Goal: Information Seeking & Learning: Learn about a topic

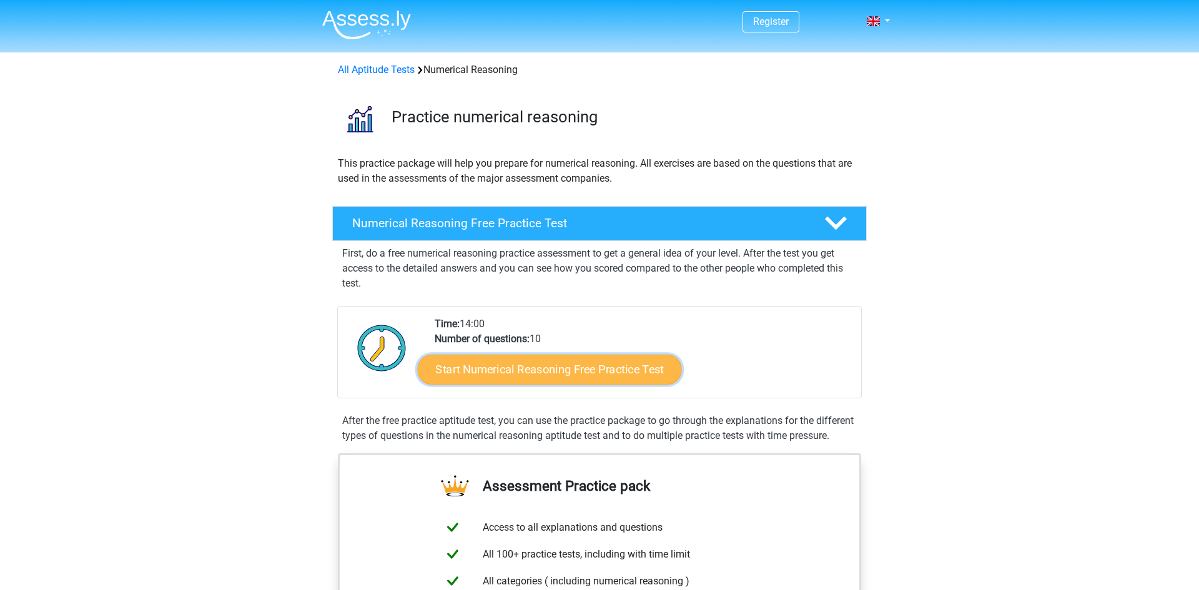
click at [650, 363] on link "Start Numerical Reasoning Free Practice Test" at bounding box center [550, 369] width 264 height 30
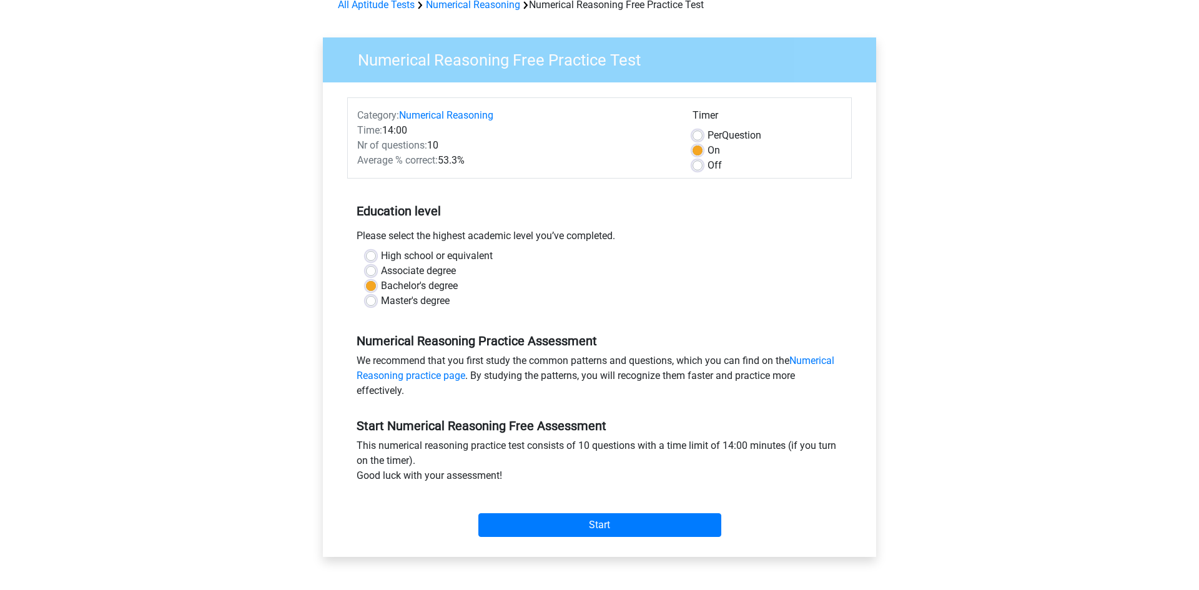
scroll to position [66, 0]
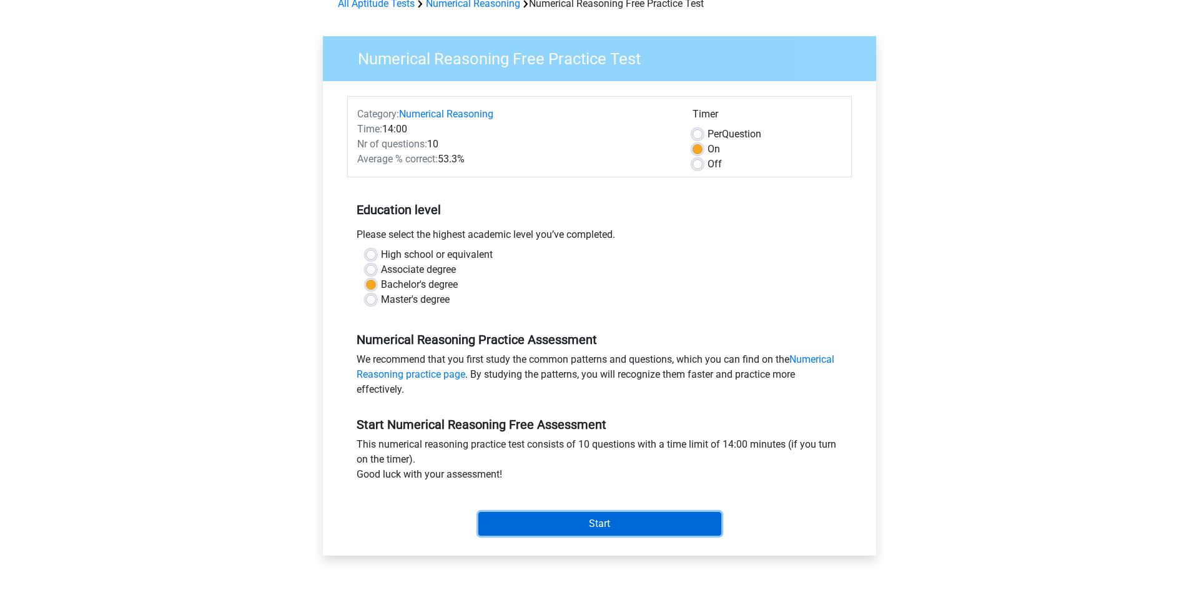
click at [677, 523] on input "Start" at bounding box center [600, 524] width 243 height 24
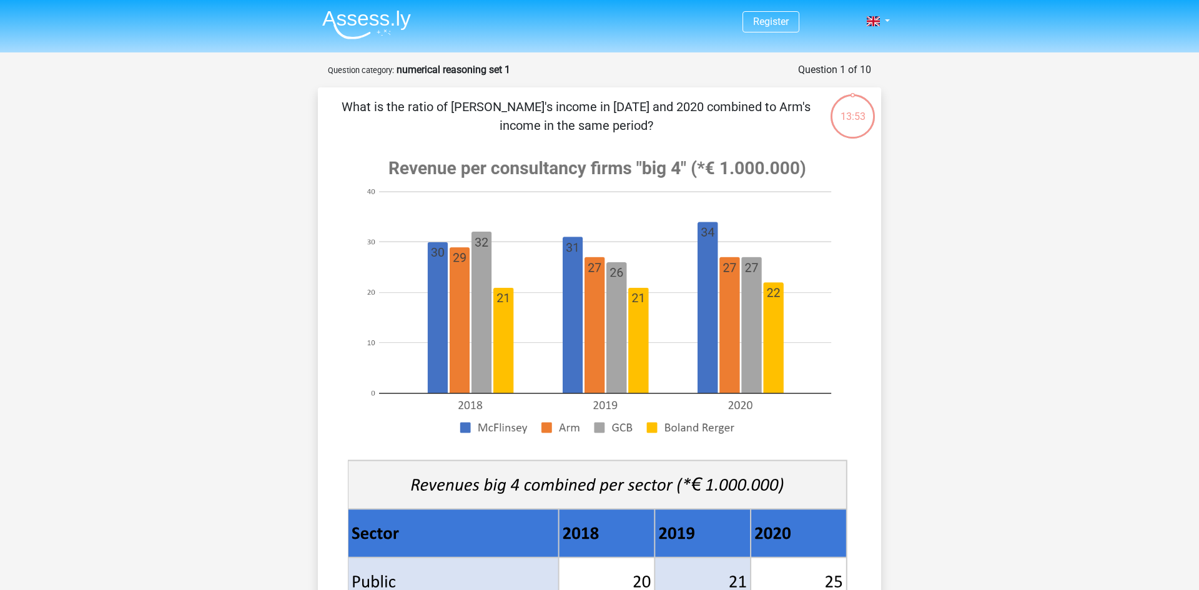
click at [499, 236] on image at bounding box center [597, 297] width 499 height 304
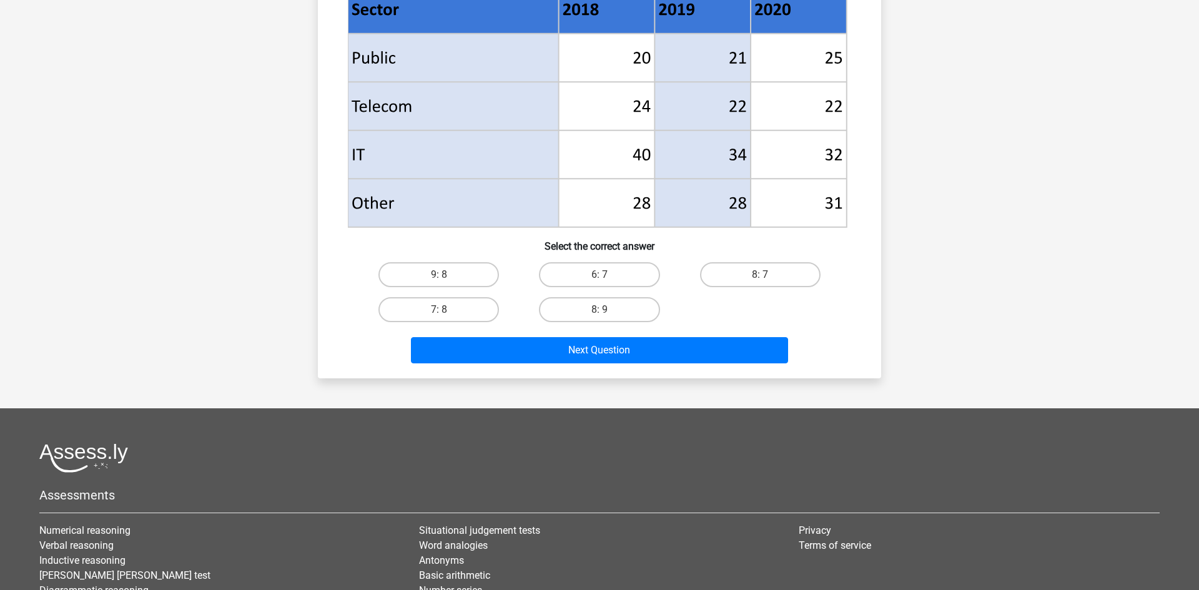
scroll to position [525, 0]
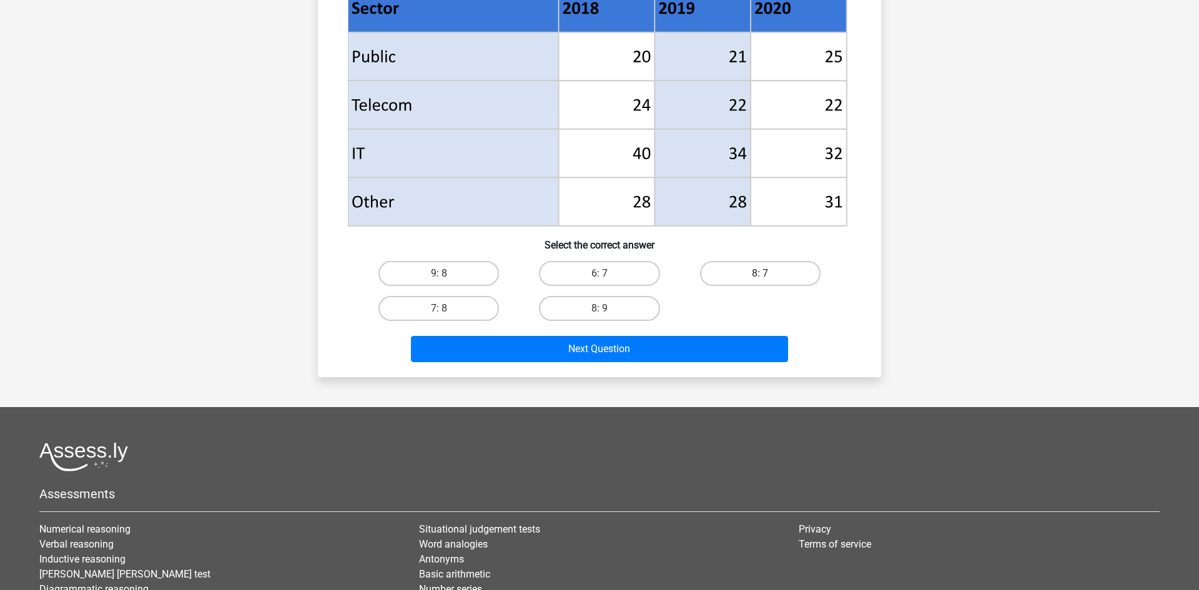
click at [722, 280] on label "8: 7" at bounding box center [760, 273] width 121 height 25
click at [760, 280] on input "8: 7" at bounding box center [764, 278] width 8 height 8
radio input "true"
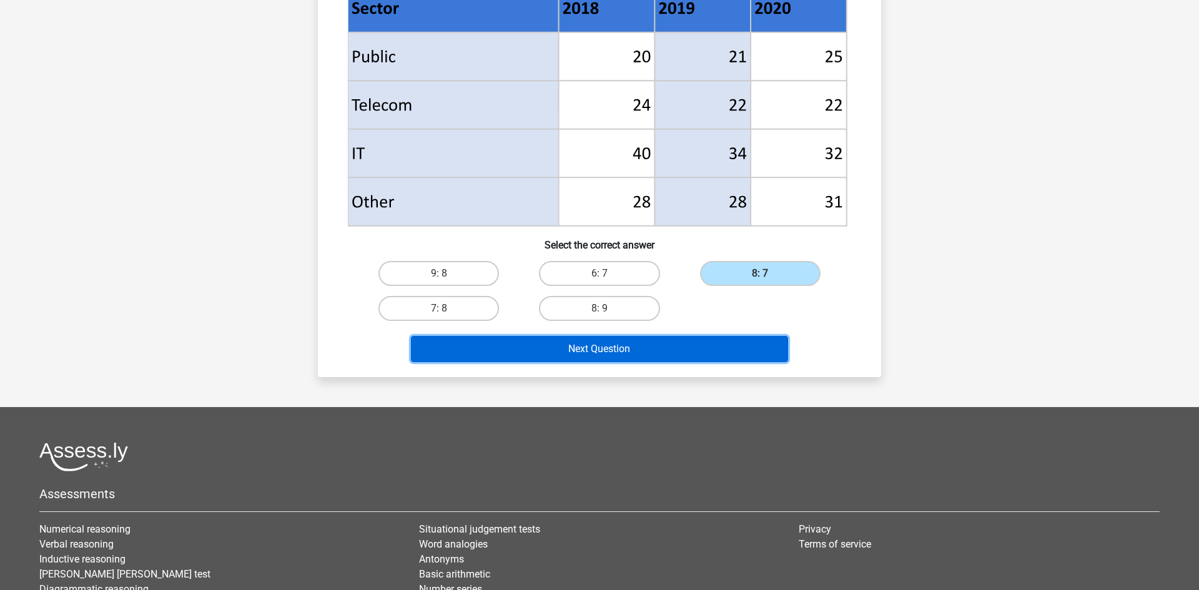
click at [704, 345] on button "Next Question" at bounding box center [600, 349] width 378 height 26
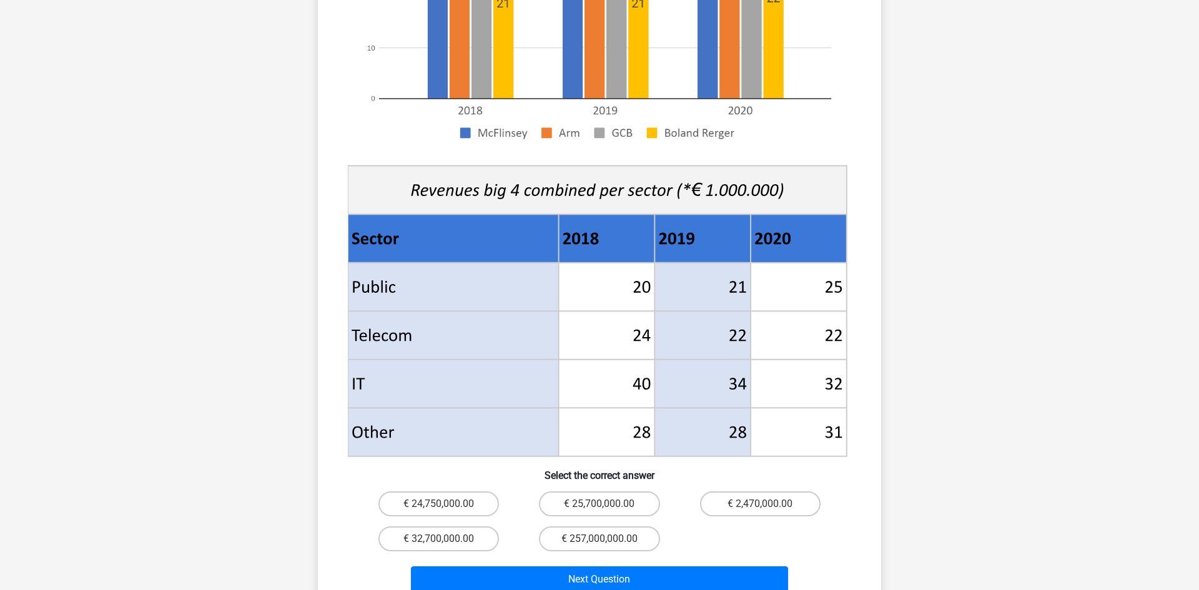
scroll to position [338, 0]
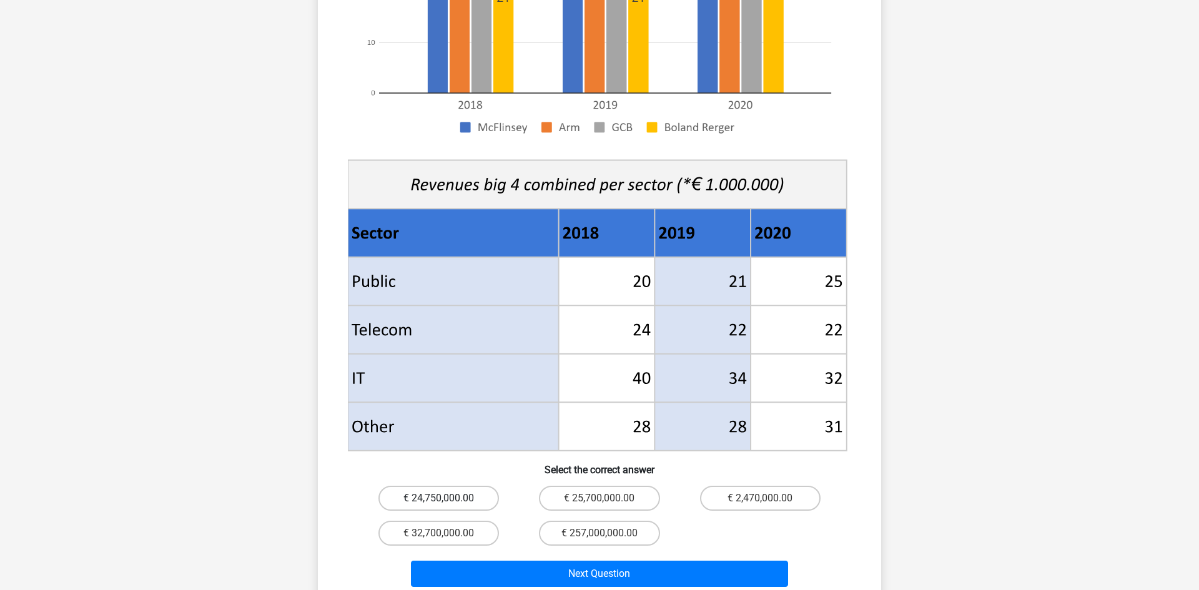
click at [457, 486] on label "€ 24,750,000.00" at bounding box center [439, 498] width 121 height 25
click at [447, 499] on input "€ 24,750,000.00" at bounding box center [443, 503] width 8 height 8
radio input "true"
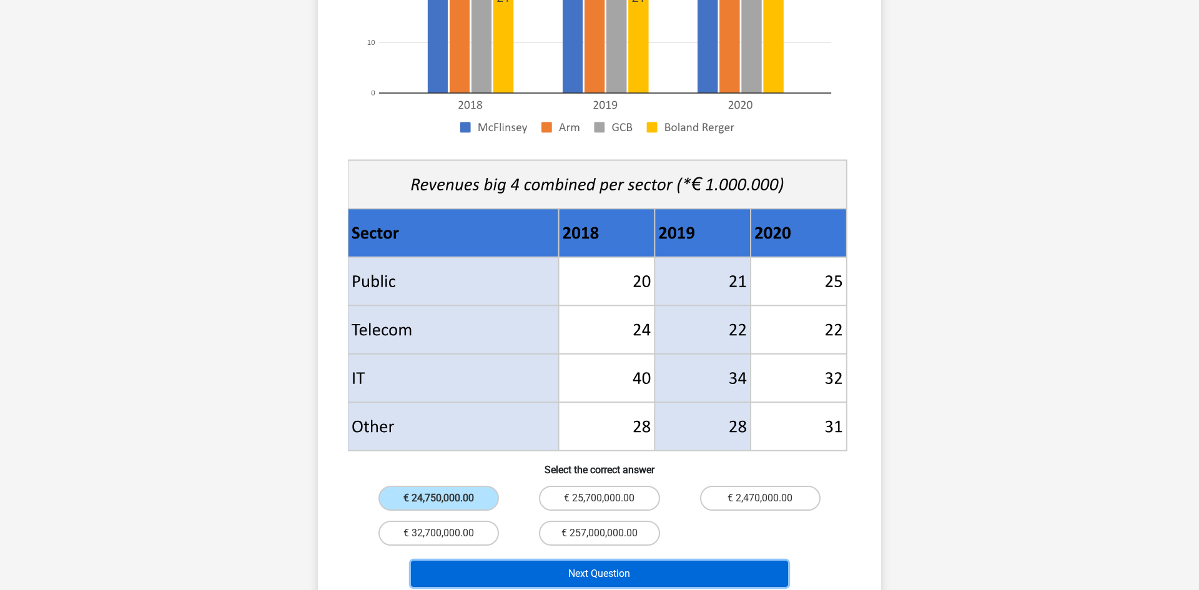
click at [682, 561] on button "Next Question" at bounding box center [600, 574] width 378 height 26
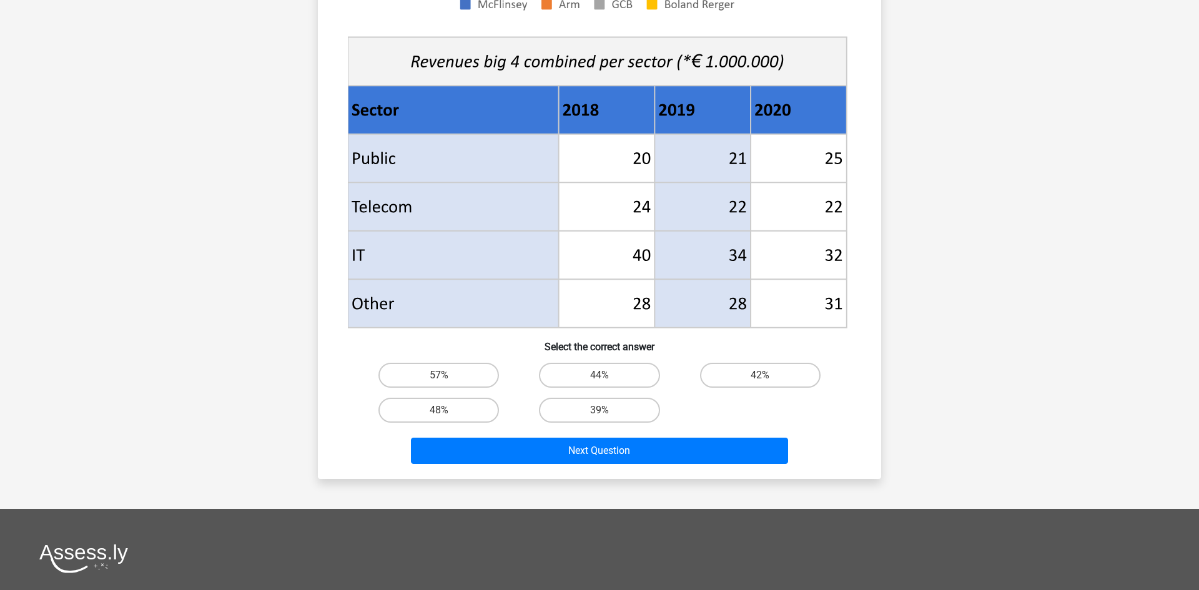
scroll to position [508, 0]
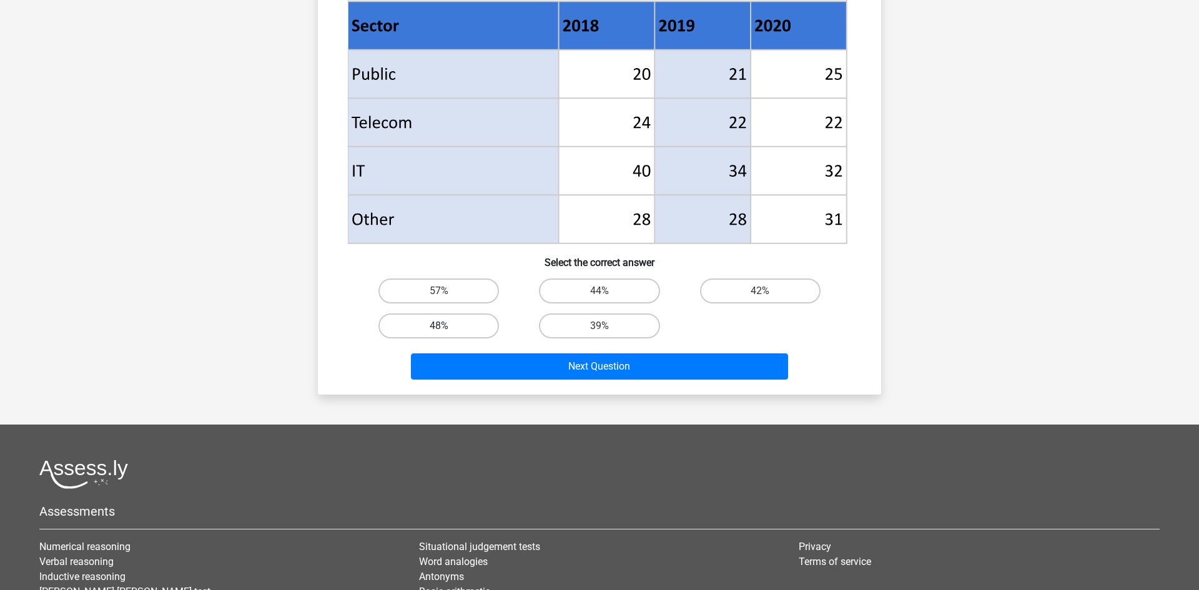
click at [472, 325] on label "48%" at bounding box center [439, 326] width 121 height 25
click at [447, 326] on input "48%" at bounding box center [443, 330] width 8 height 8
radio input "true"
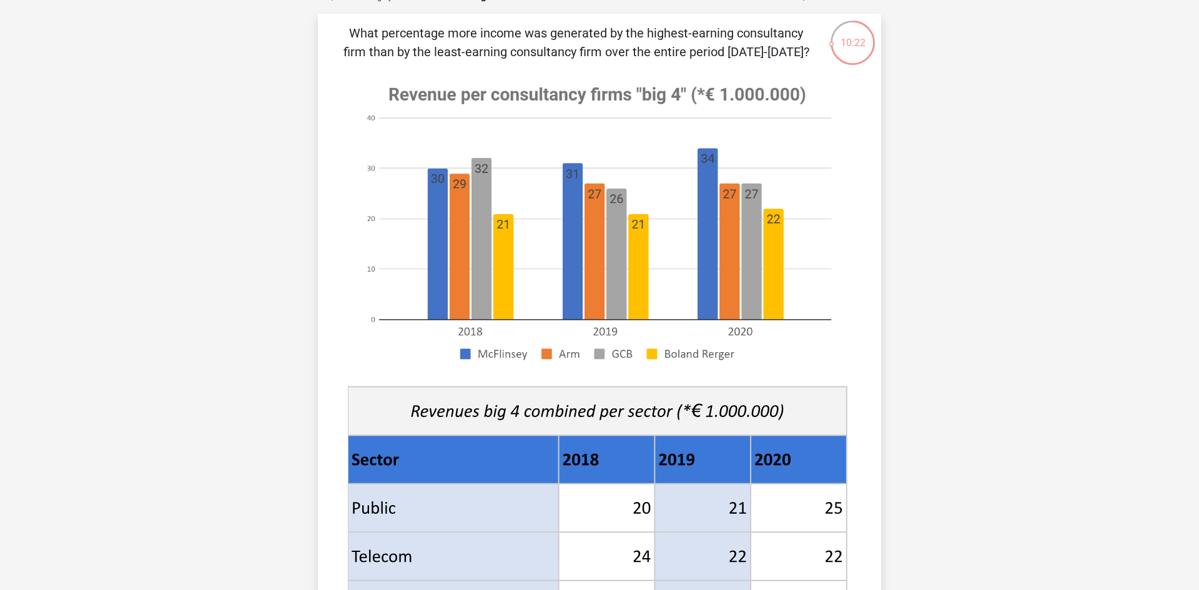
scroll to position [672, 0]
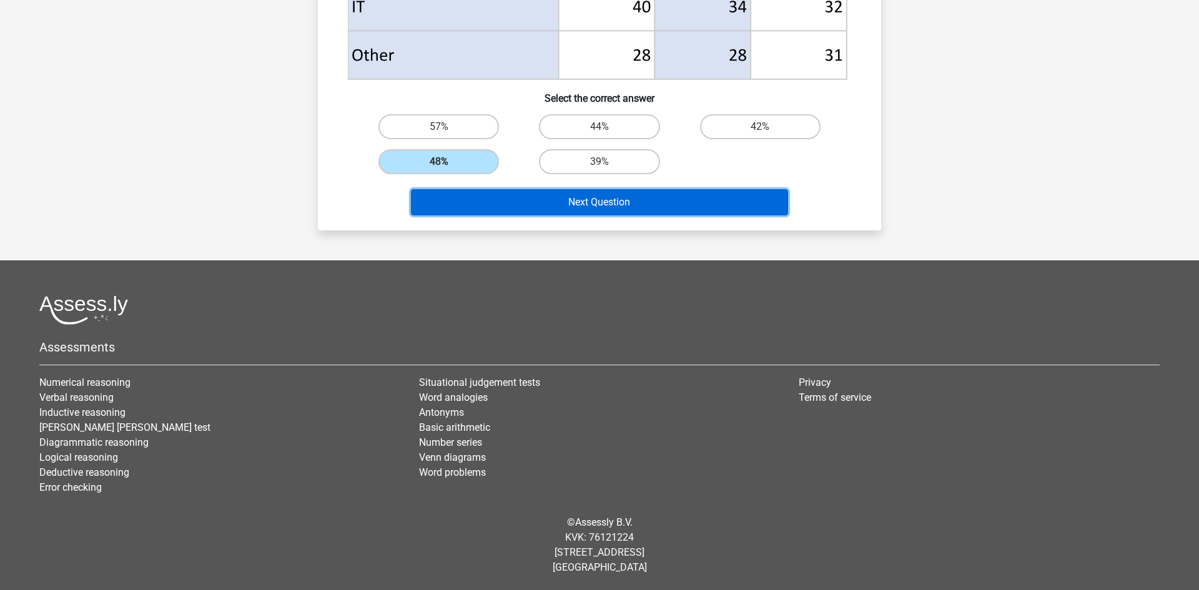
click at [666, 213] on button "Next Question" at bounding box center [600, 202] width 378 height 26
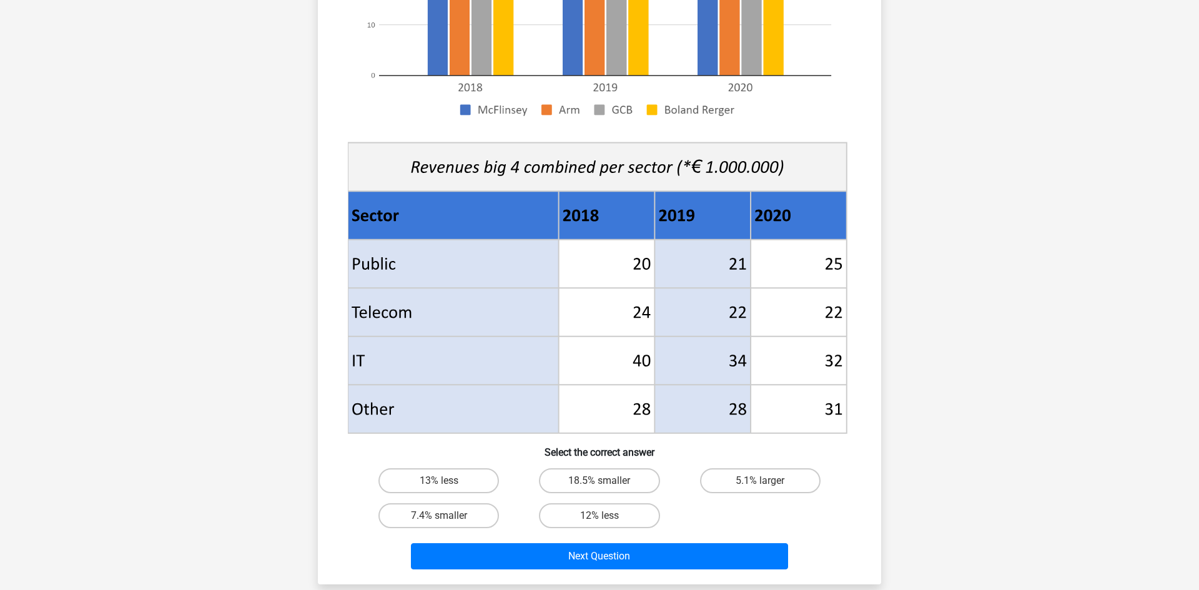
scroll to position [323, 0]
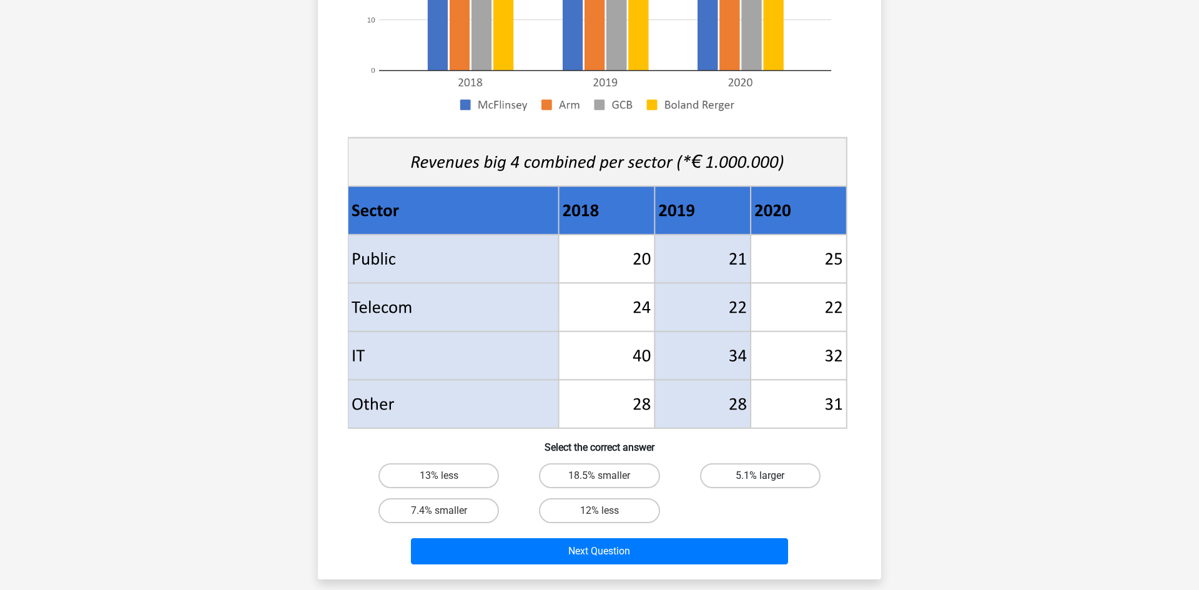
click at [709, 471] on label "5.1% larger" at bounding box center [760, 476] width 121 height 25
click at [760, 476] on input "5.1% larger" at bounding box center [764, 480] width 8 height 8
radio input "true"
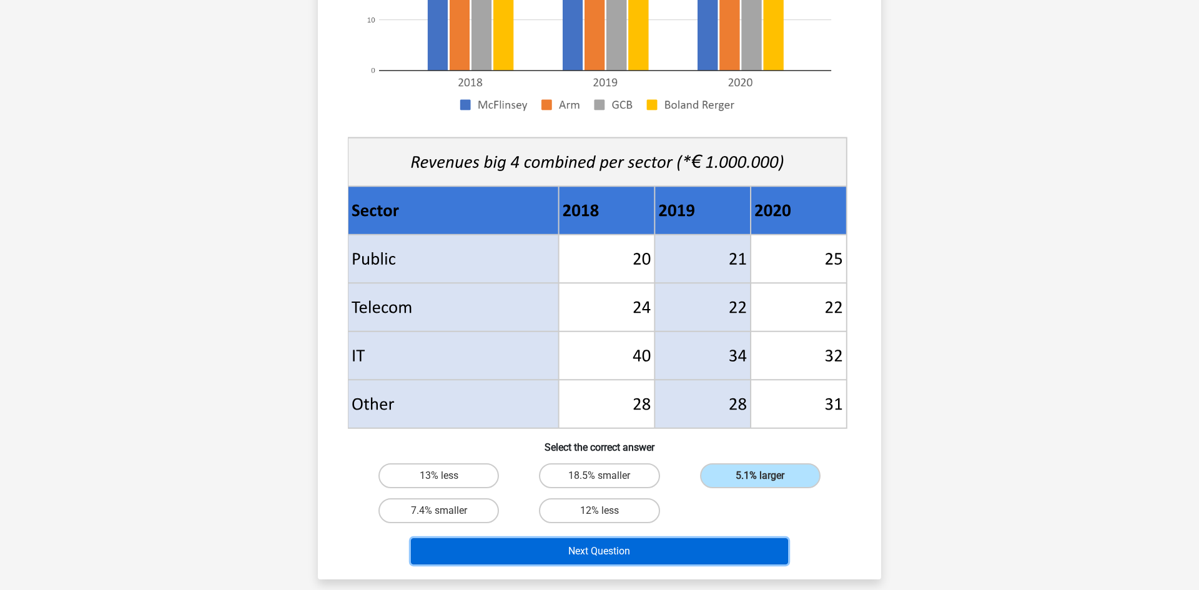
click at [689, 541] on button "Next Question" at bounding box center [600, 552] width 378 height 26
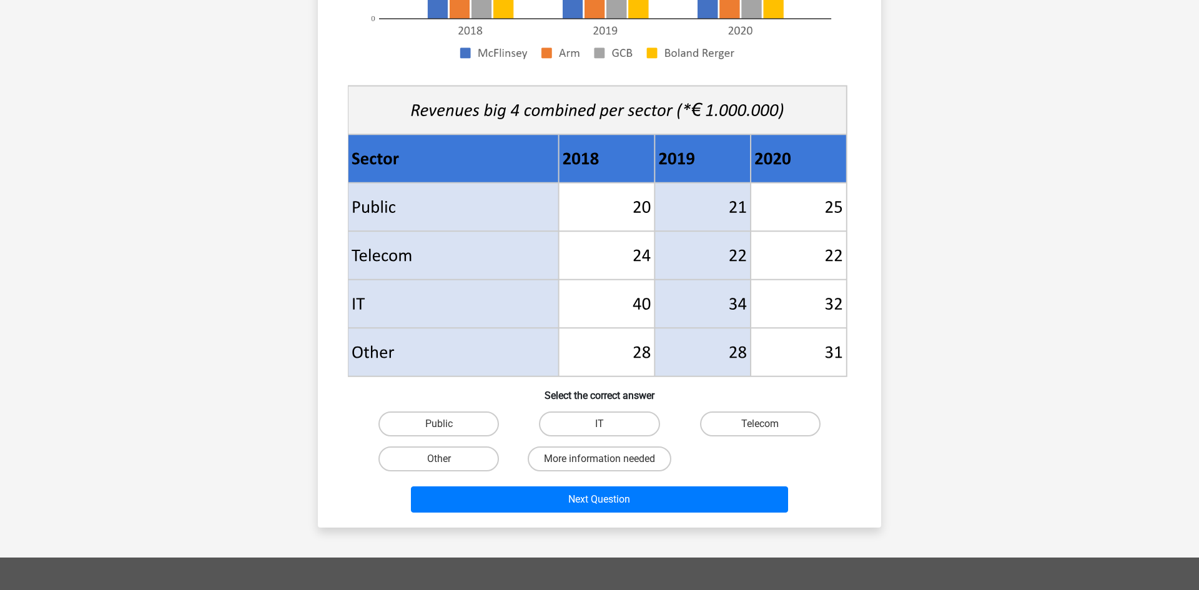
scroll to position [380, 0]
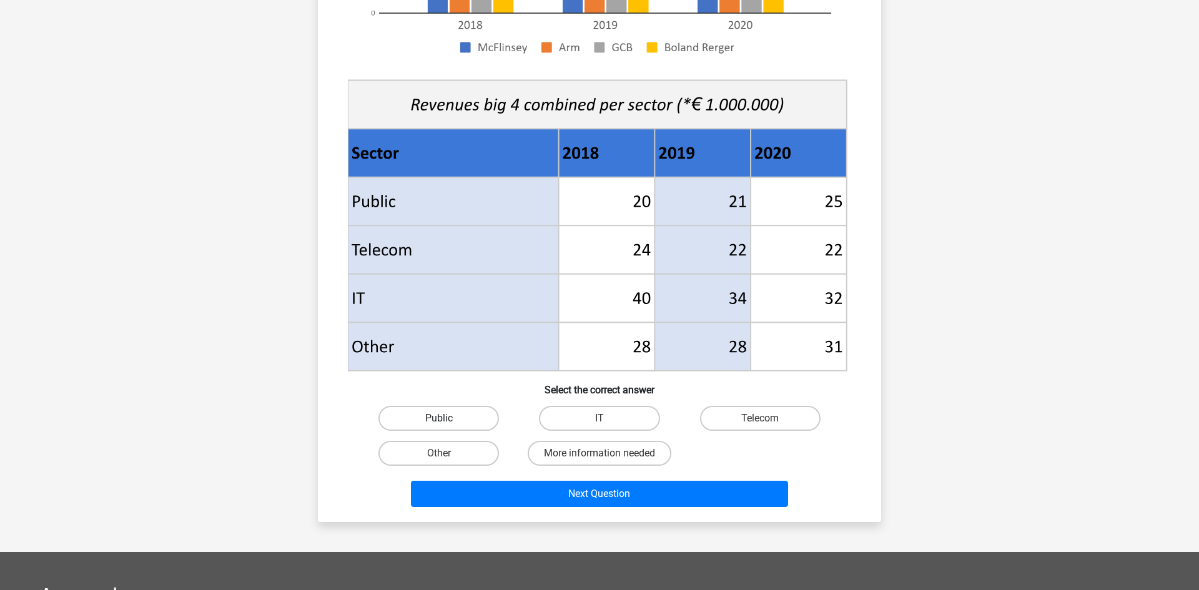
click at [465, 422] on label "Public" at bounding box center [439, 418] width 121 height 25
click at [447, 422] on input "Public" at bounding box center [443, 423] width 8 height 8
radio input "true"
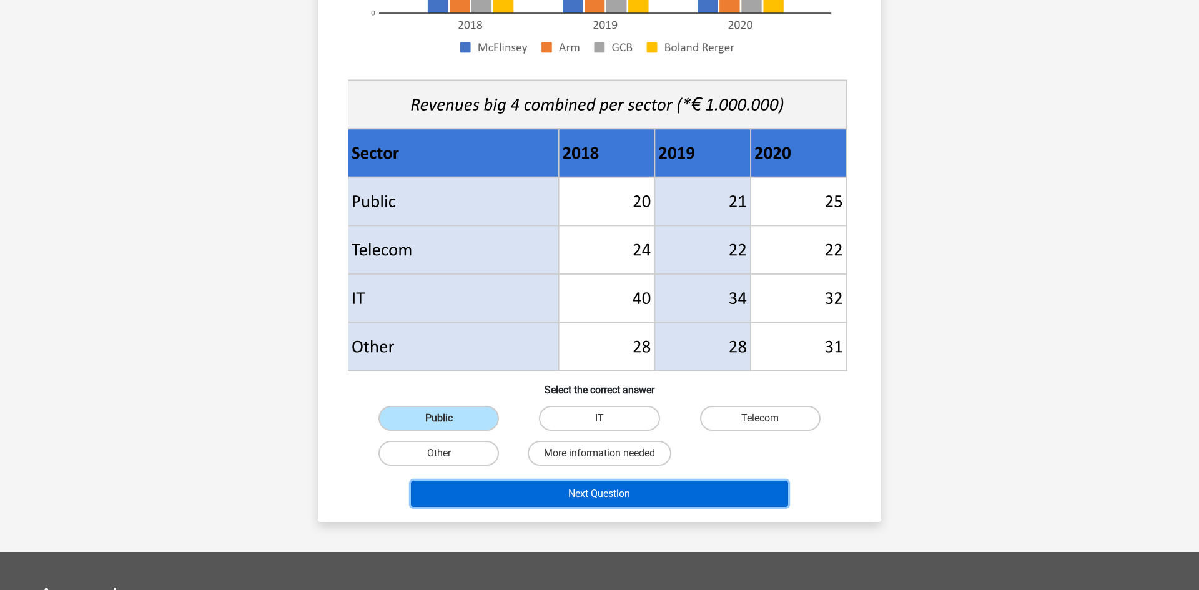
click at [552, 503] on button "Next Question" at bounding box center [600, 494] width 378 height 26
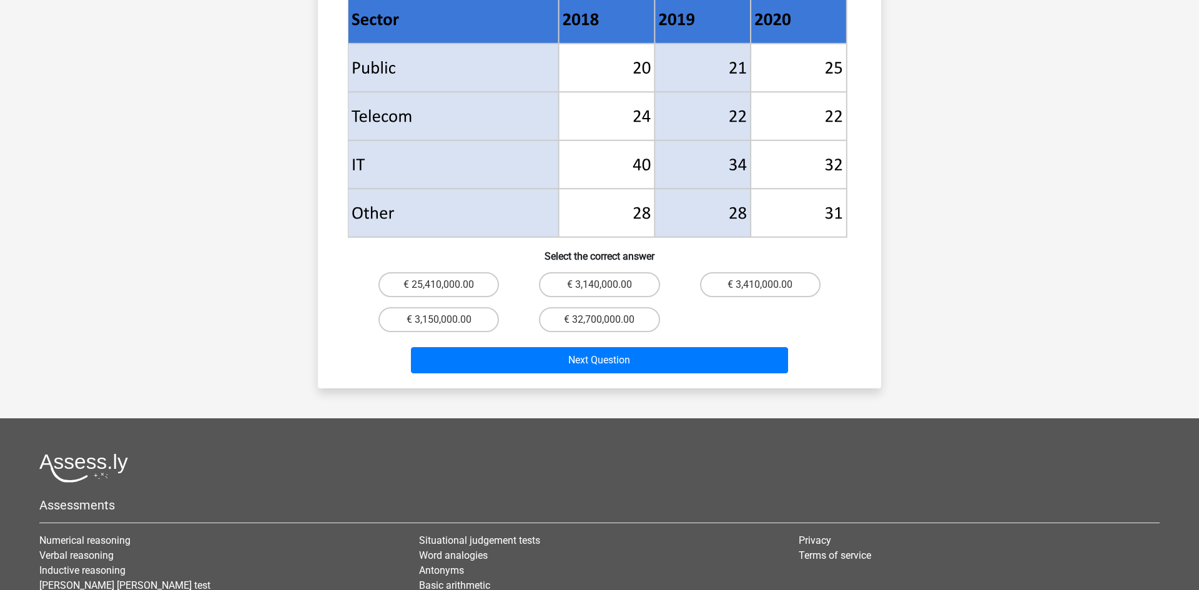
scroll to position [580, 0]
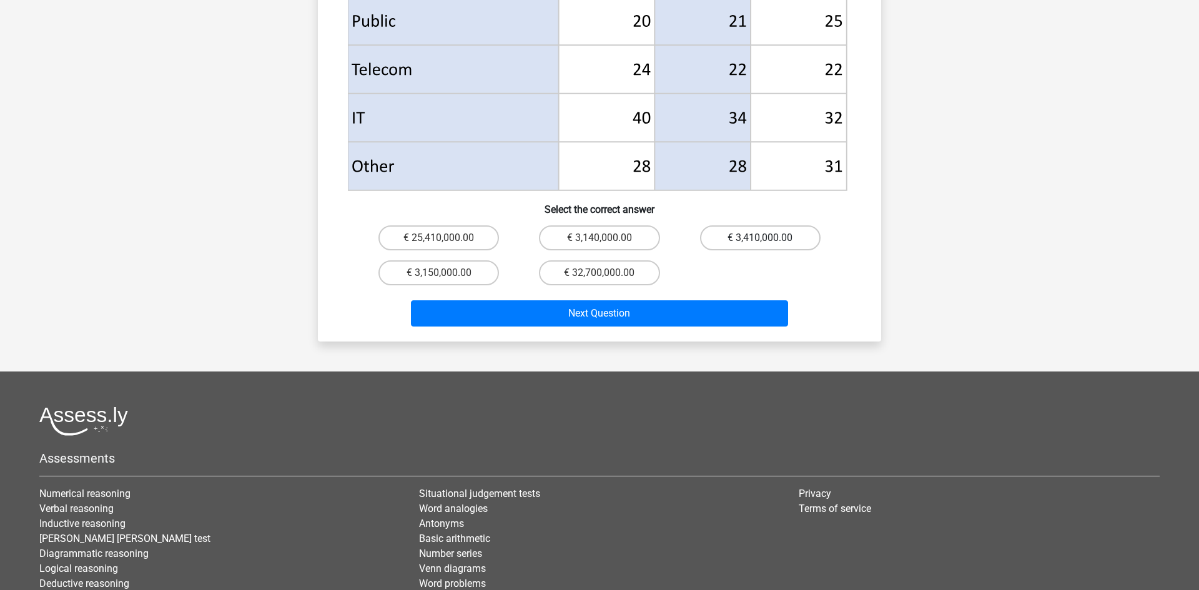
click at [772, 226] on label "€ 3,410,000.00" at bounding box center [760, 238] width 121 height 25
click at [768, 238] on input "€ 3,410,000.00" at bounding box center [764, 242] width 8 height 8
radio input "true"
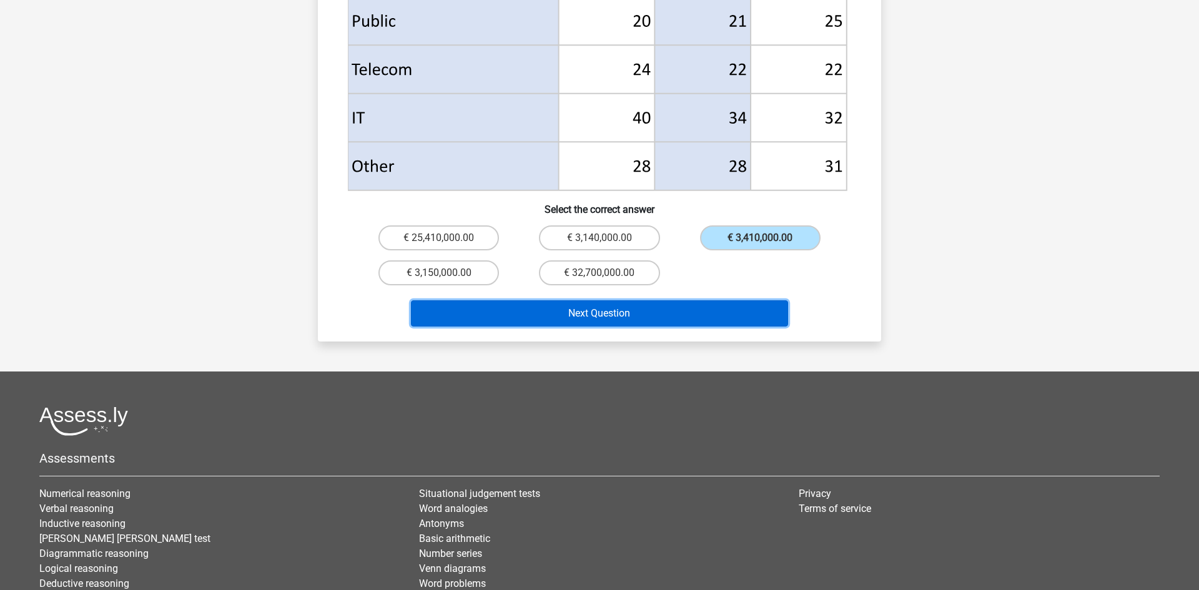
click at [720, 300] on button "Next Question" at bounding box center [600, 313] width 378 height 26
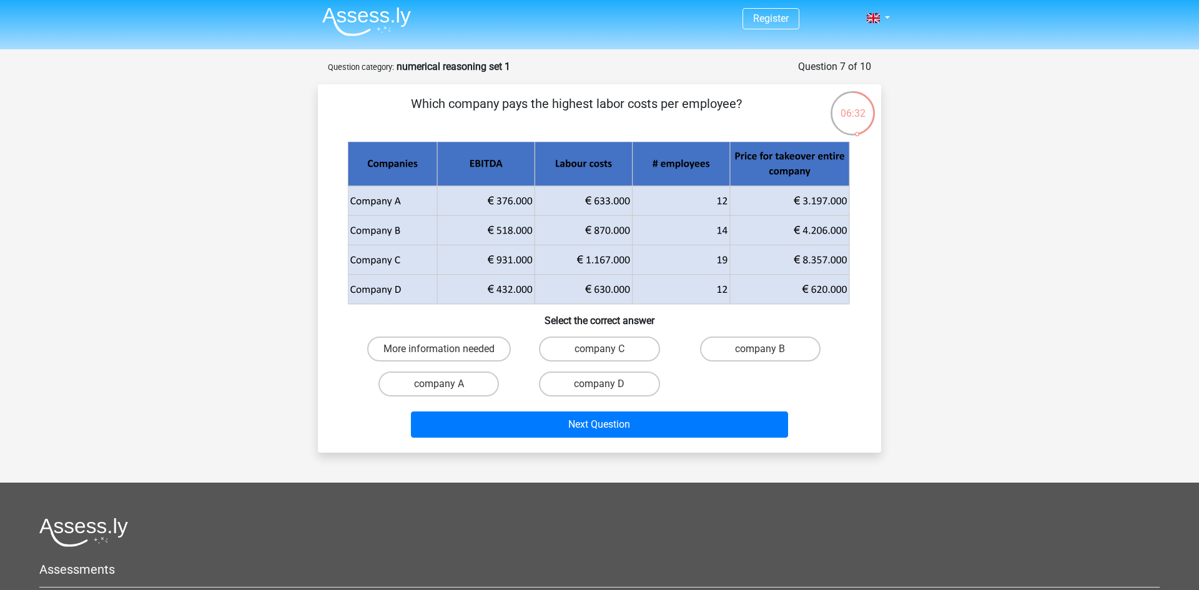
scroll to position [1, 0]
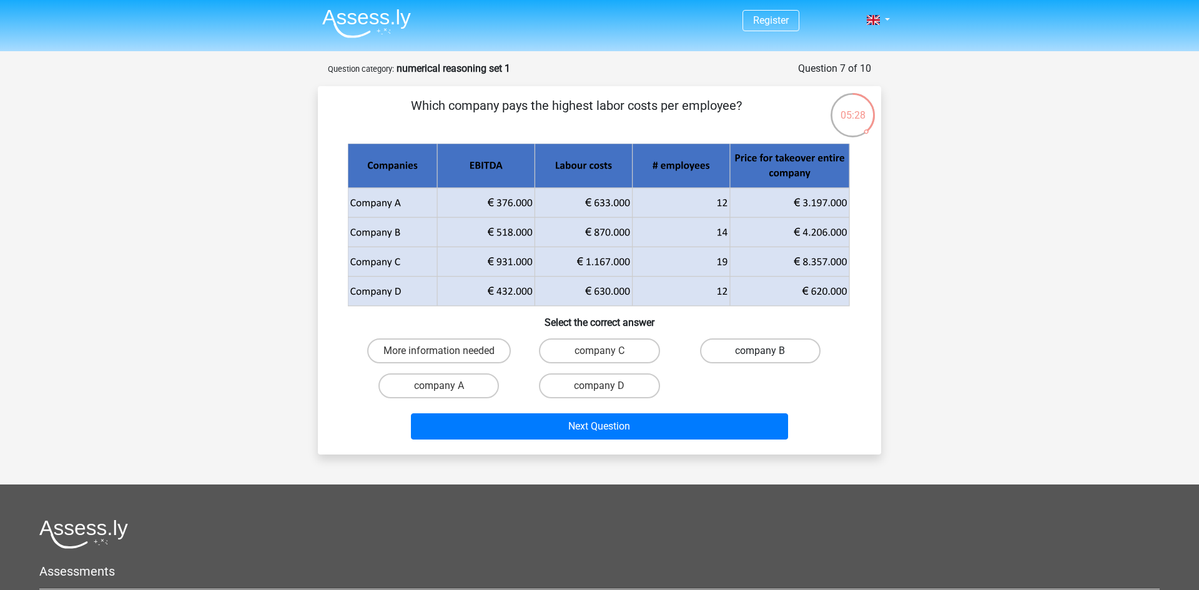
click at [789, 360] on label "company B" at bounding box center [760, 351] width 121 height 25
click at [768, 359] on input "company B" at bounding box center [764, 355] width 8 height 8
radio input "true"
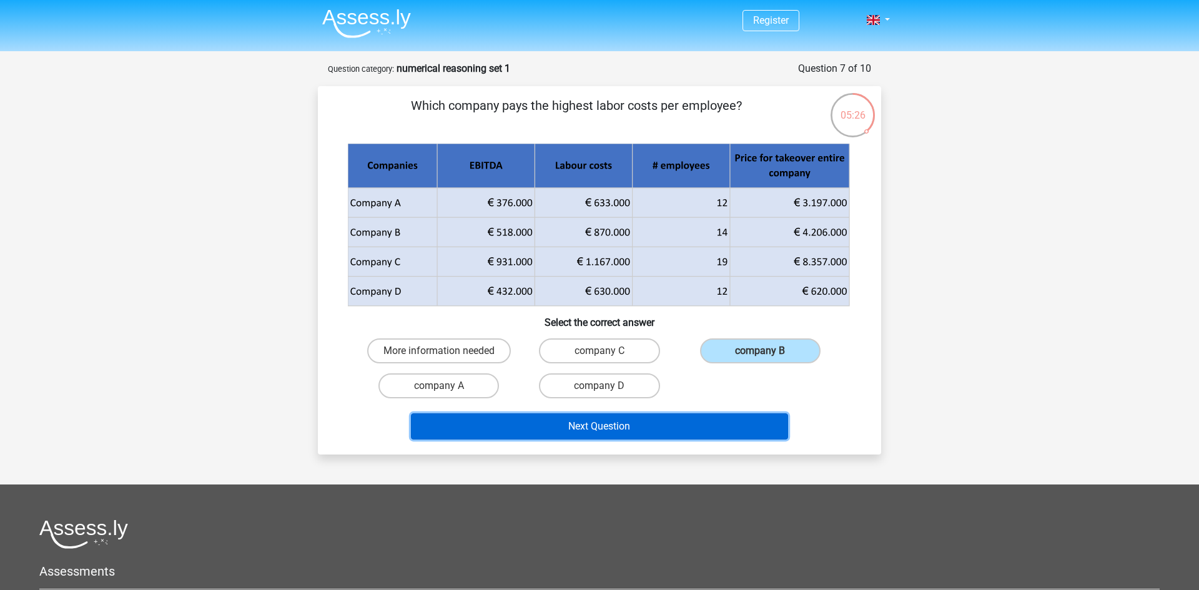
click at [714, 432] on button "Next Question" at bounding box center [600, 427] width 378 height 26
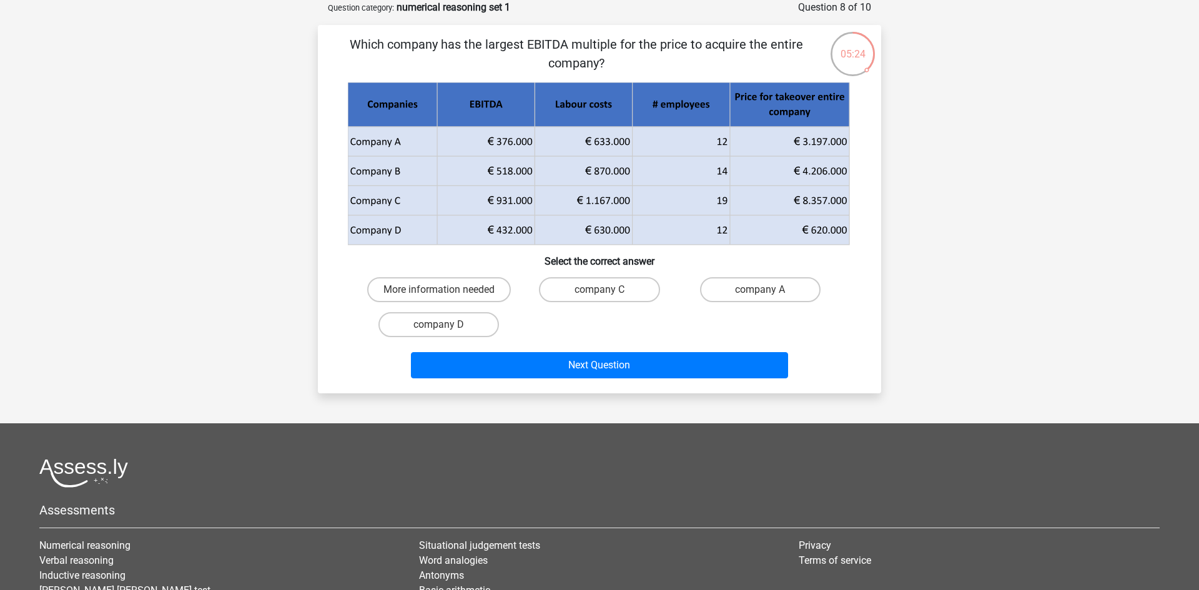
scroll to position [0, 0]
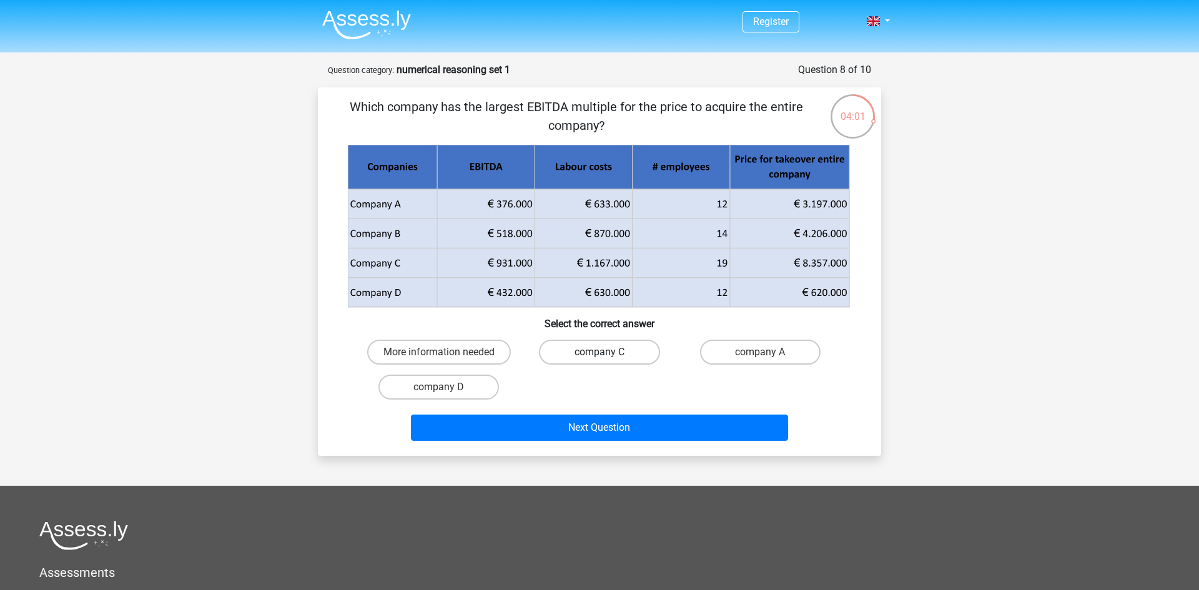
click at [657, 356] on label "company C" at bounding box center [599, 352] width 121 height 25
click at [608, 356] on input "company C" at bounding box center [604, 356] width 8 height 8
radio input "true"
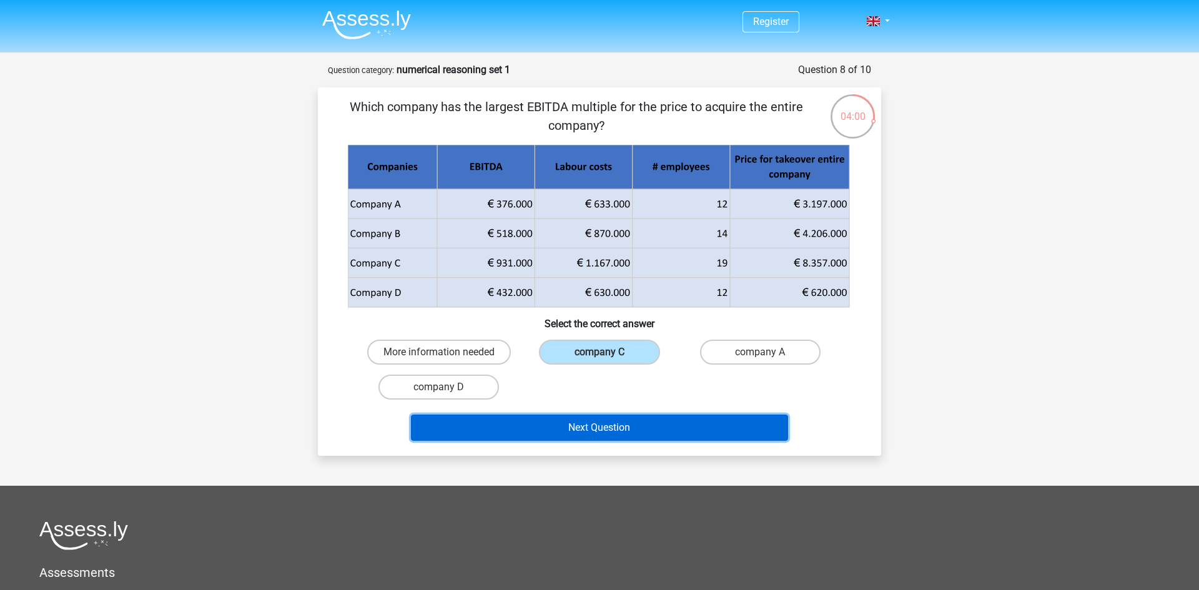
click at [669, 435] on button "Next Question" at bounding box center [600, 428] width 378 height 26
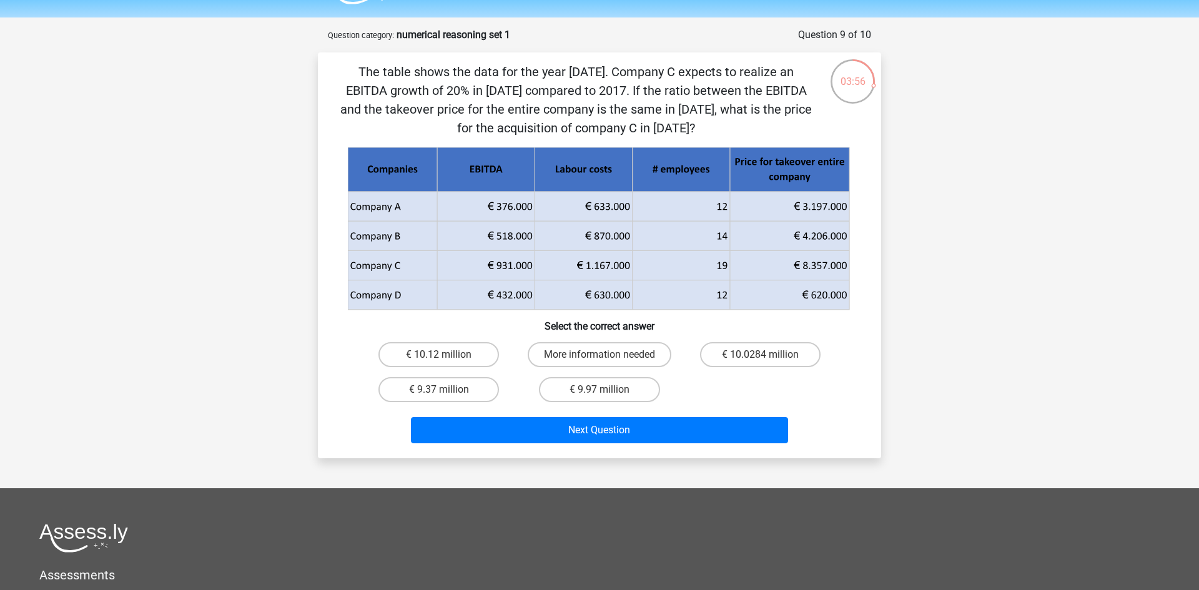
scroll to position [33, 0]
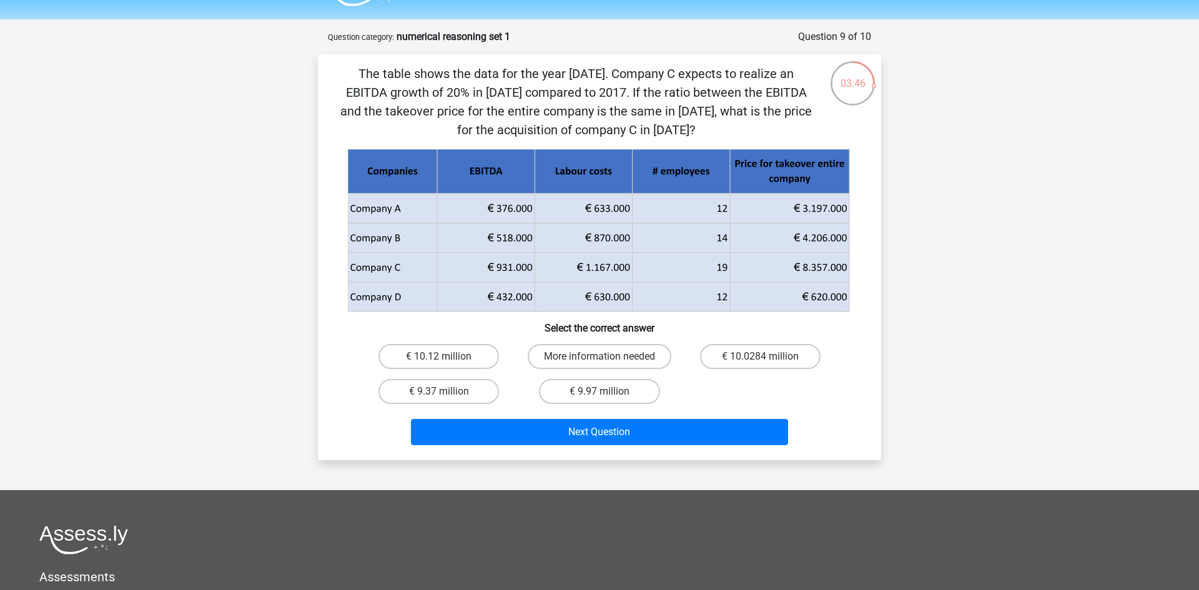
drag, startPoint x: 472, startPoint y: 274, endPoint x: 530, endPoint y: 257, distance: 60.3
click at [530, 257] on icon at bounding box center [599, 252] width 502 height 59
click at [777, 358] on label "€ 10.0284 million" at bounding box center [760, 356] width 121 height 25
click at [768, 358] on input "€ 10.0284 million" at bounding box center [764, 361] width 8 height 8
radio input "true"
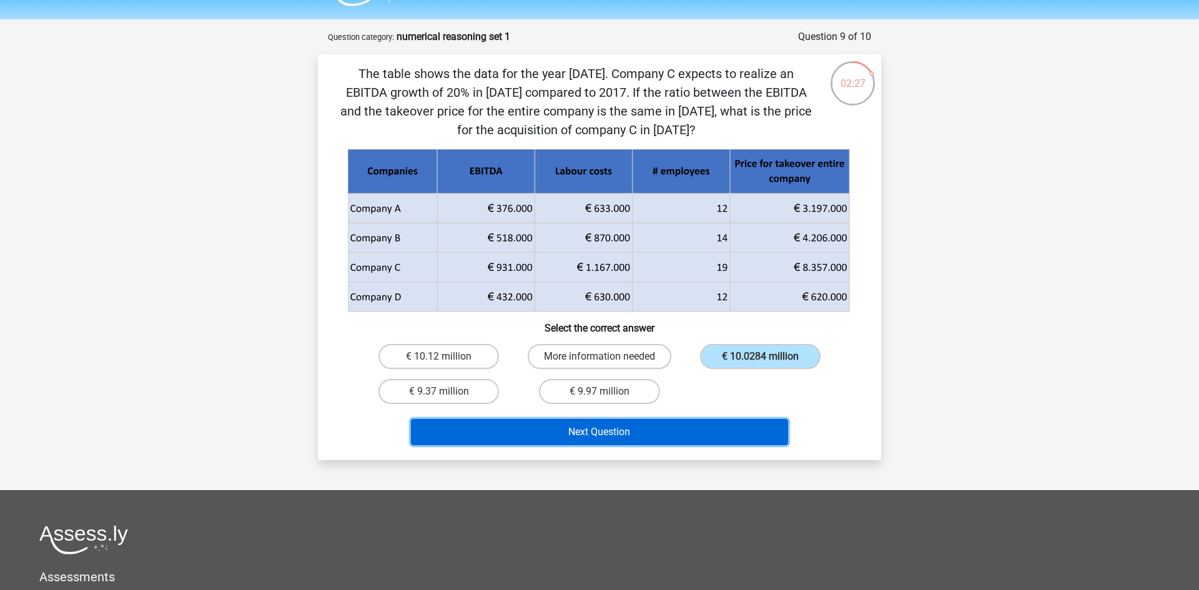
click at [728, 428] on button "Next Question" at bounding box center [600, 432] width 378 height 26
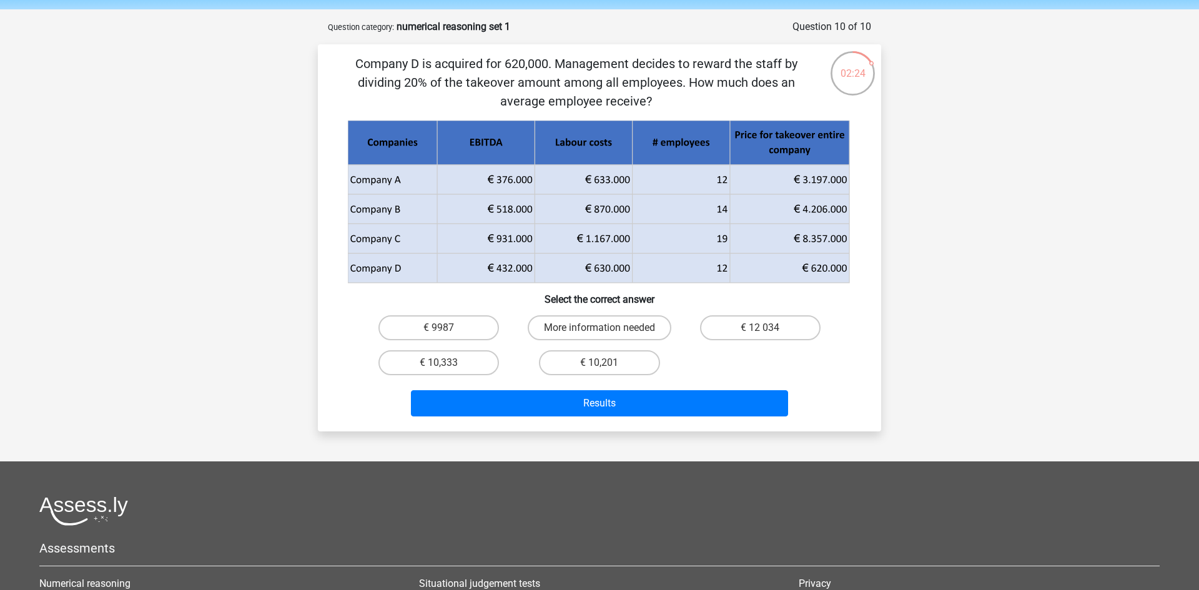
scroll to position [42, 0]
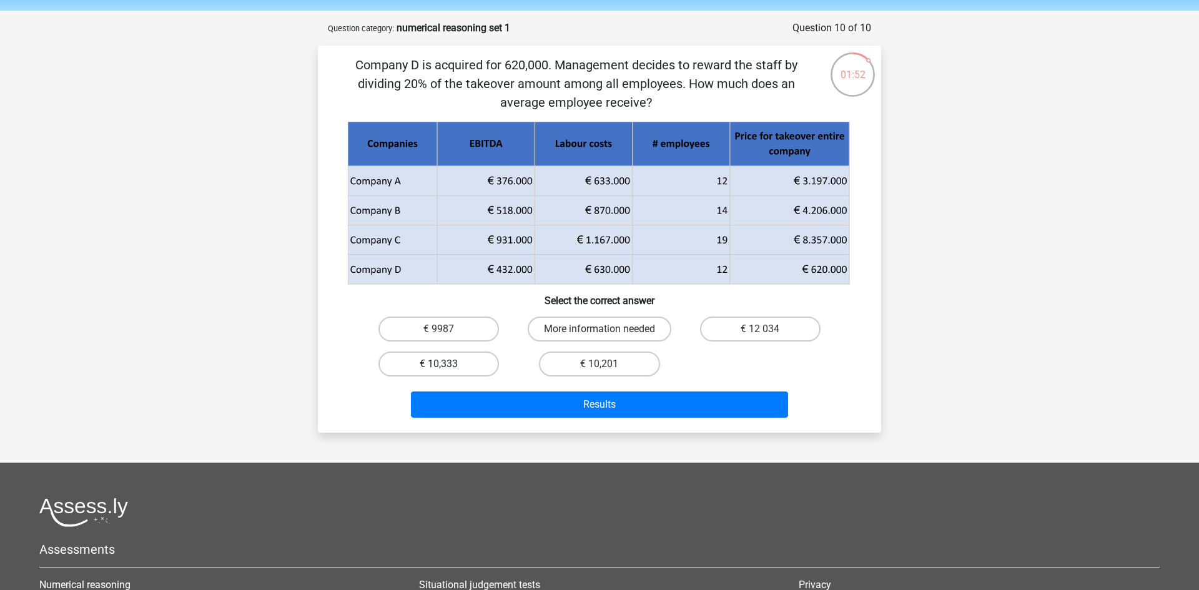
click at [479, 360] on label "€ 10,333" at bounding box center [439, 364] width 121 height 25
click at [447, 364] on input "€ 10,333" at bounding box center [443, 368] width 8 height 8
radio input "true"
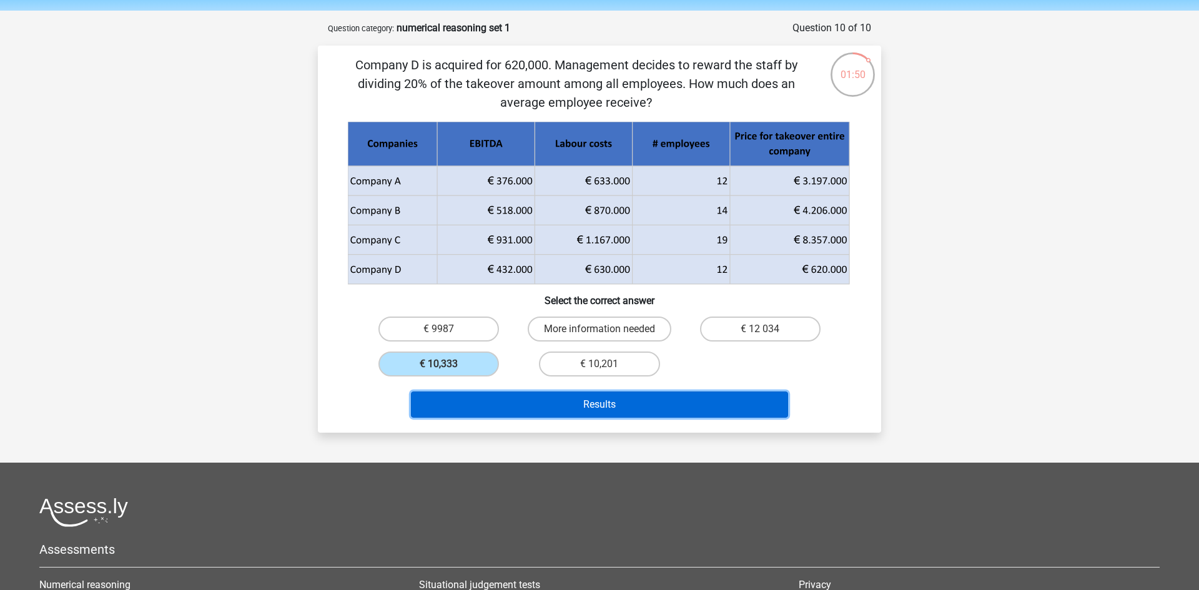
click at [684, 398] on button "Results" at bounding box center [600, 405] width 378 height 26
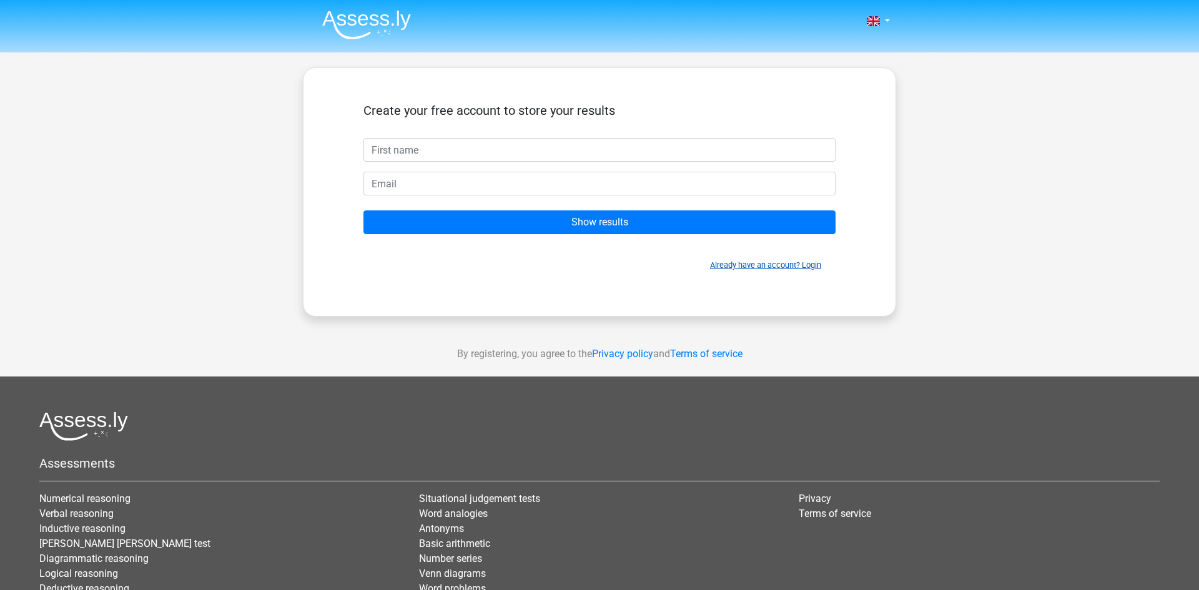
click at [788, 269] on link "Already have an account? Login" at bounding box center [765, 265] width 111 height 9
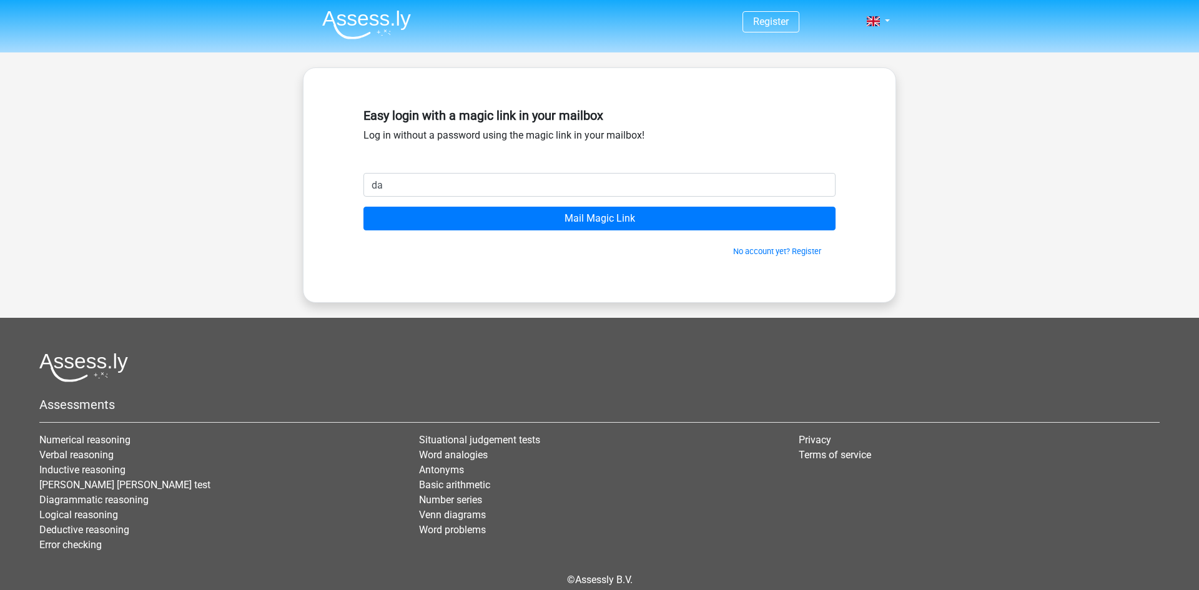
type input "[EMAIL_ADDRESS][DOMAIN_NAME]"
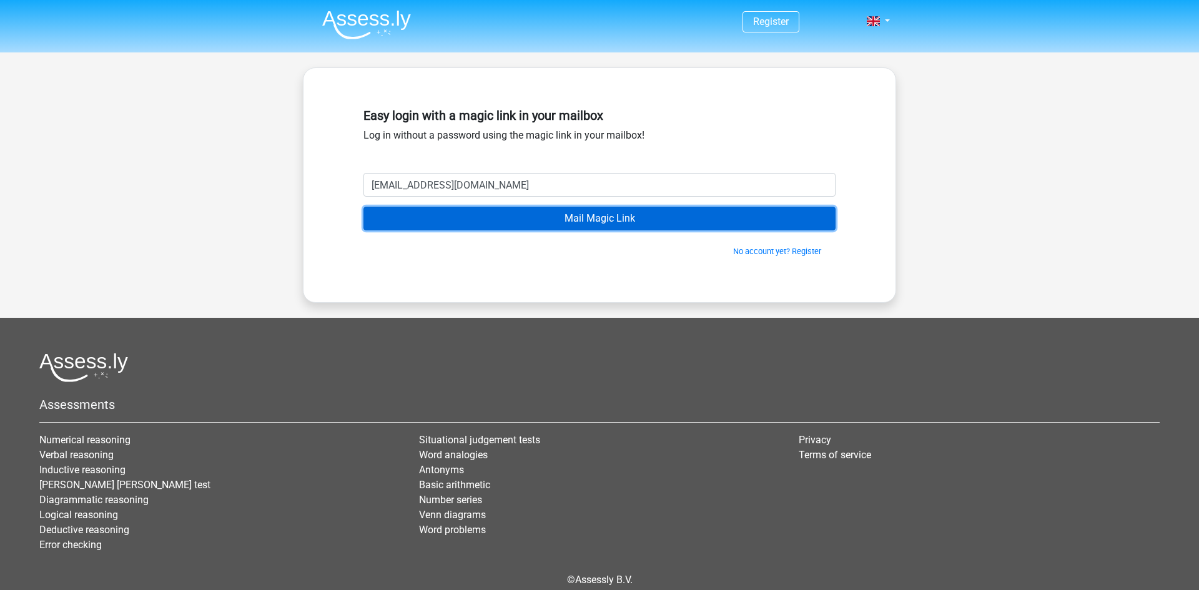
click at [482, 223] on input "Mail Magic Link" at bounding box center [600, 219] width 472 height 24
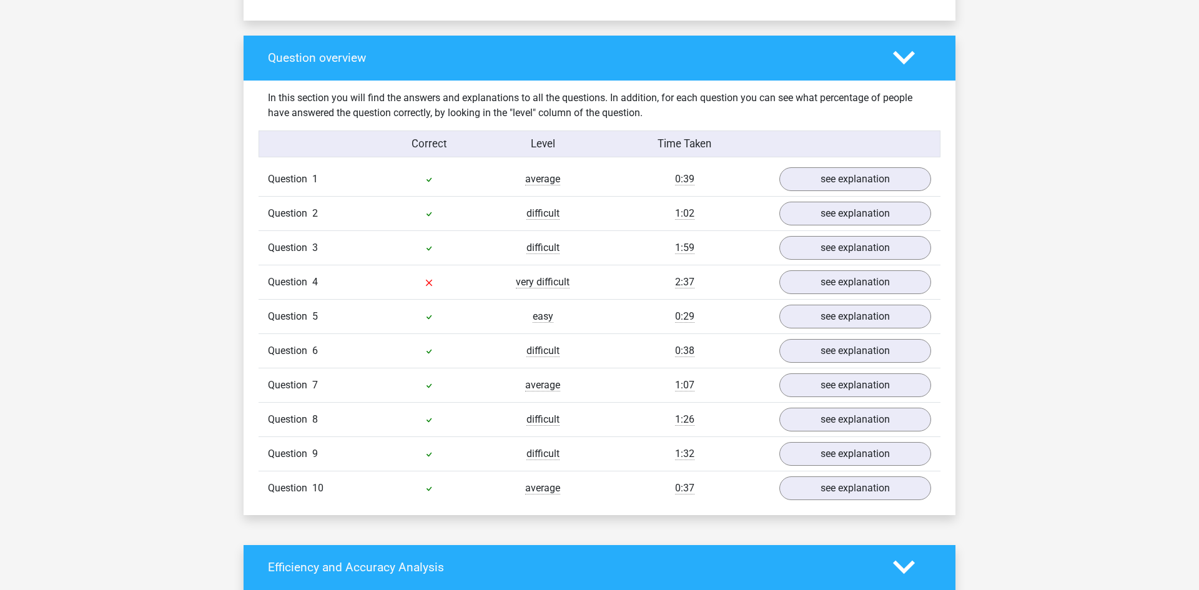
scroll to position [949, 0]
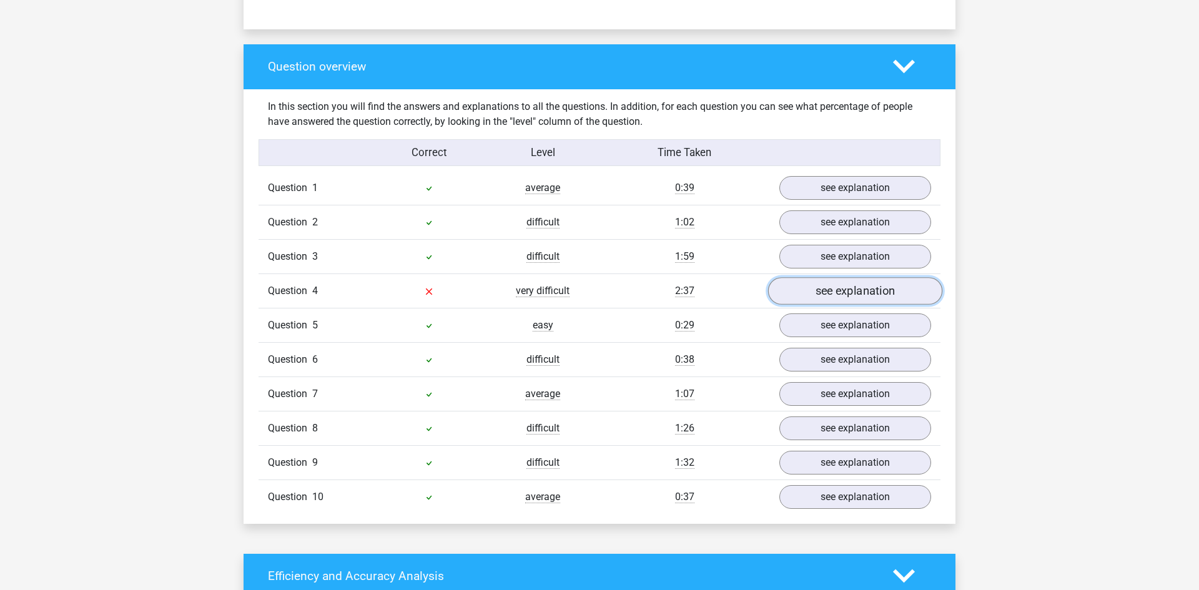
click at [851, 292] on link "see explanation" at bounding box center [855, 290] width 174 height 27
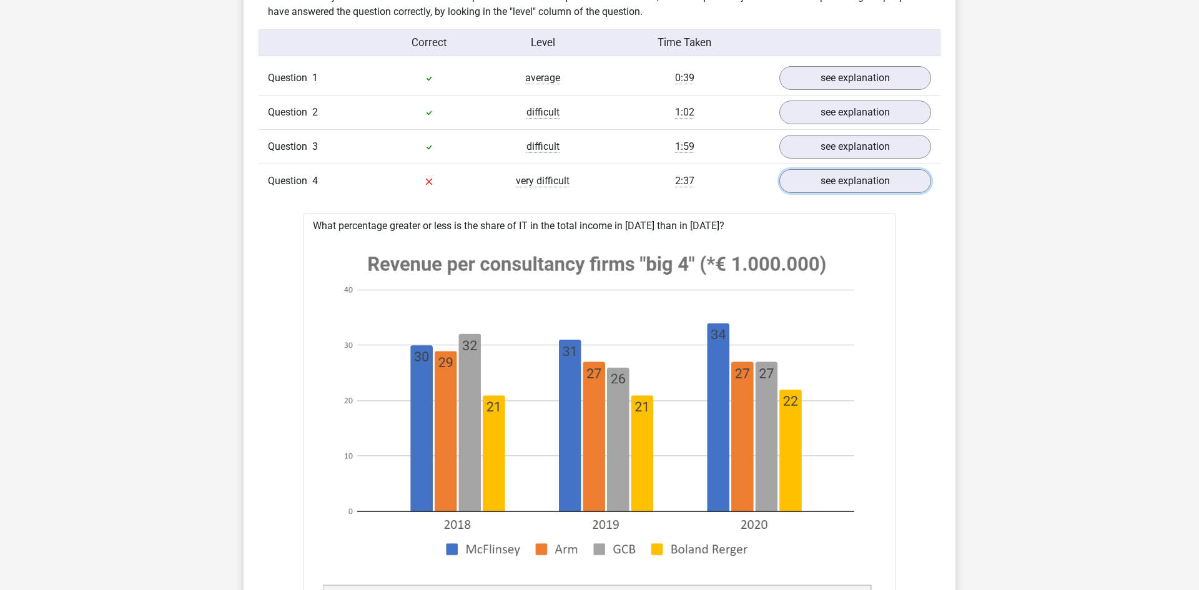
scroll to position [0, 0]
